Goal: Transaction & Acquisition: Purchase product/service

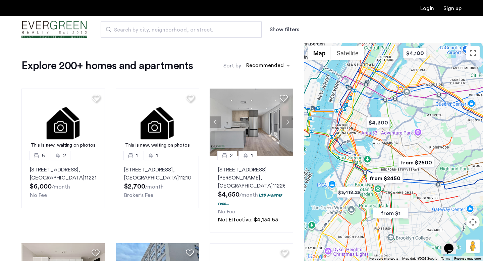
click at [389, 212] on img "from $1" at bounding box center [390, 213] width 41 height 15
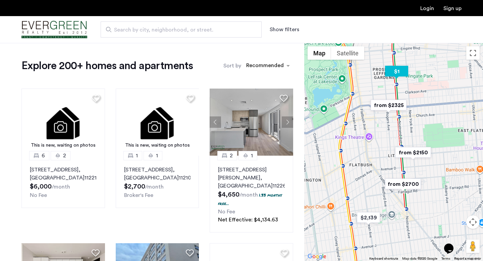
click at [397, 71] on img "$1" at bounding box center [396, 71] width 29 height 15
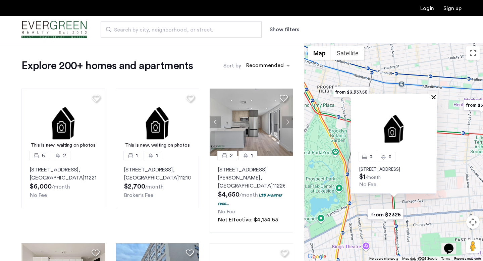
click at [435, 95] on button "Close" at bounding box center [435, 97] width 5 height 5
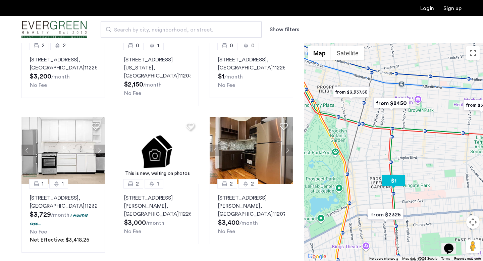
scroll to position [395, 0]
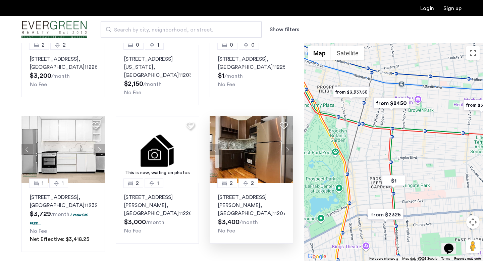
click at [286, 144] on button "Next apartment" at bounding box center [287, 149] width 11 height 11
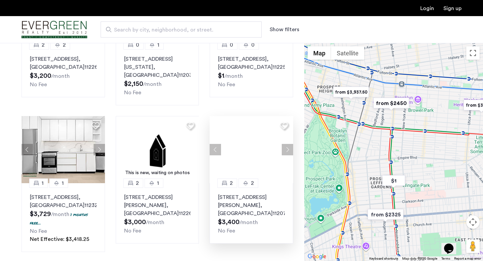
click at [286, 144] on button "Next apartment" at bounding box center [287, 149] width 11 height 11
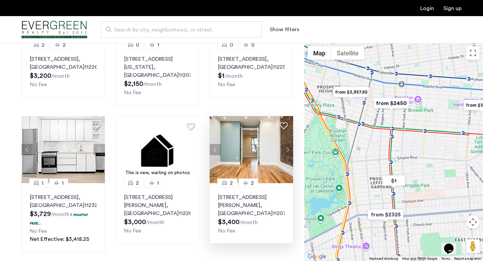
click at [286, 144] on button "Next apartment" at bounding box center [287, 149] width 11 height 11
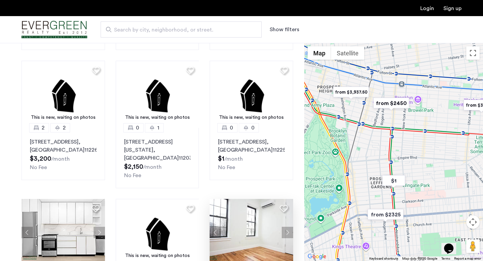
scroll to position [0, 0]
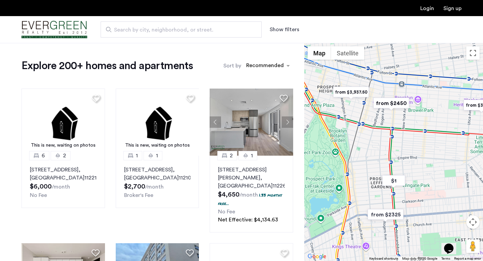
click at [58, 29] on img "Cazamio Logo" at bounding box center [54, 29] width 66 height 25
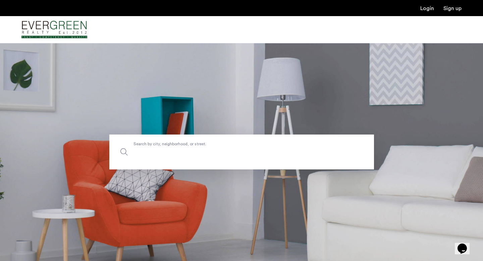
click at [204, 160] on input "Search by city, neighborhood, or street." at bounding box center [241, 151] width 265 height 35
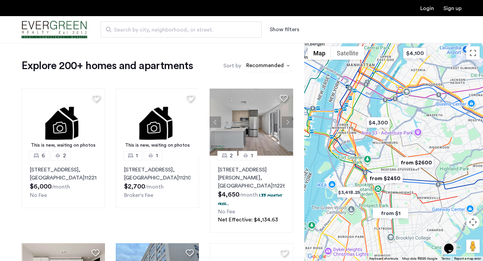
click at [275, 63] on div "sort-apartment" at bounding box center [265, 66] width 40 height 9
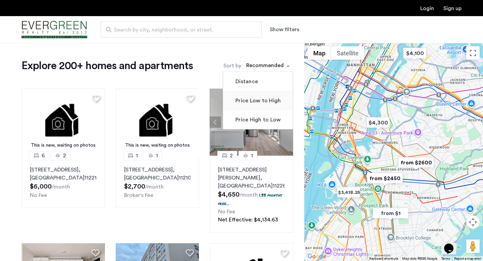
click at [261, 105] on mat-checkbox "Price Low to High" at bounding box center [258, 100] width 70 height 19
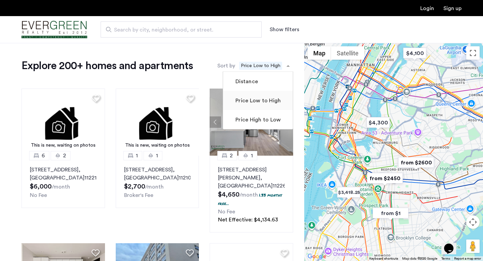
click at [261, 102] on label "Price Low to High" at bounding box center [257, 101] width 47 height 8
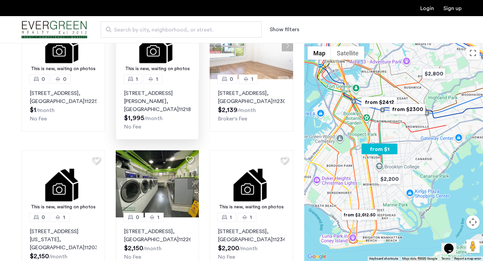
scroll to position [80, 0]
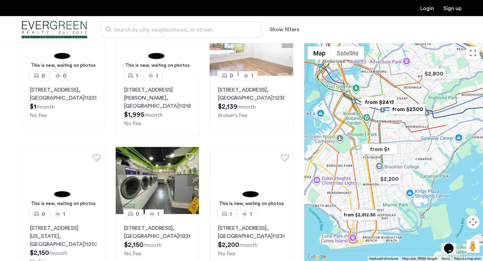
click at [382, 101] on img "from $2412" at bounding box center [378, 102] width 41 height 15
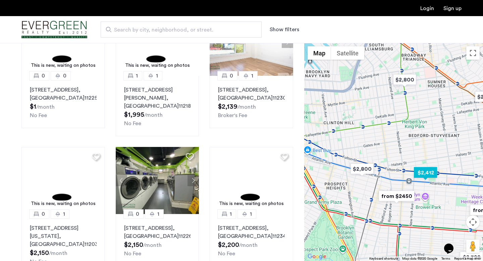
click at [432, 170] on img "$2,412" at bounding box center [425, 172] width 29 height 15
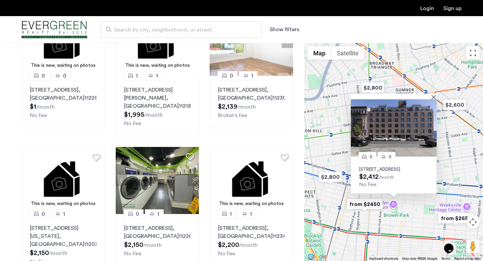
click at [414, 134] on img at bounding box center [394, 127] width 86 height 57
